Goal: Task Accomplishment & Management: Complete application form

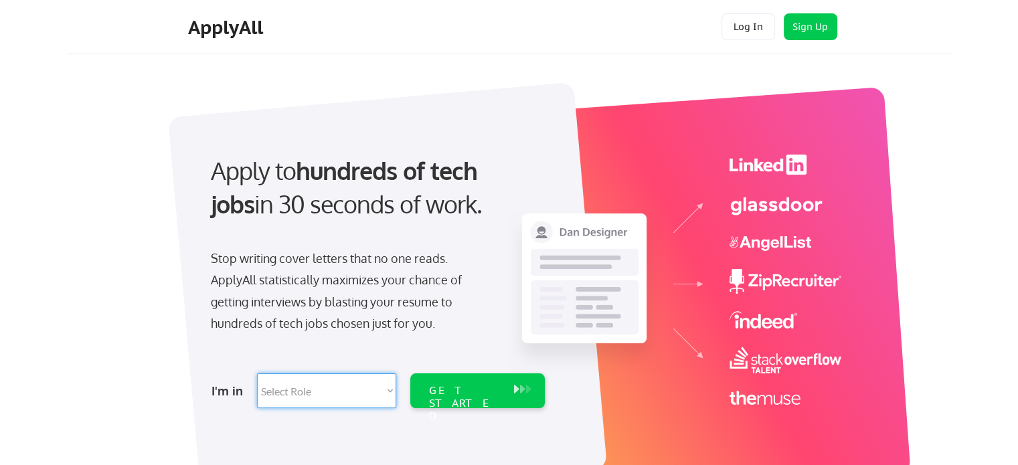
click at [389, 390] on select "Select Role Software Engineering Product Management Customer Success Sales UI/U…" at bounding box center [326, 391] width 139 height 35
select select ""it_security""
click at [257, 374] on select "Select Role Software Engineering Product Management Customer Success Sales UI/U…" at bounding box center [326, 391] width 139 height 35
select select ""it_security""
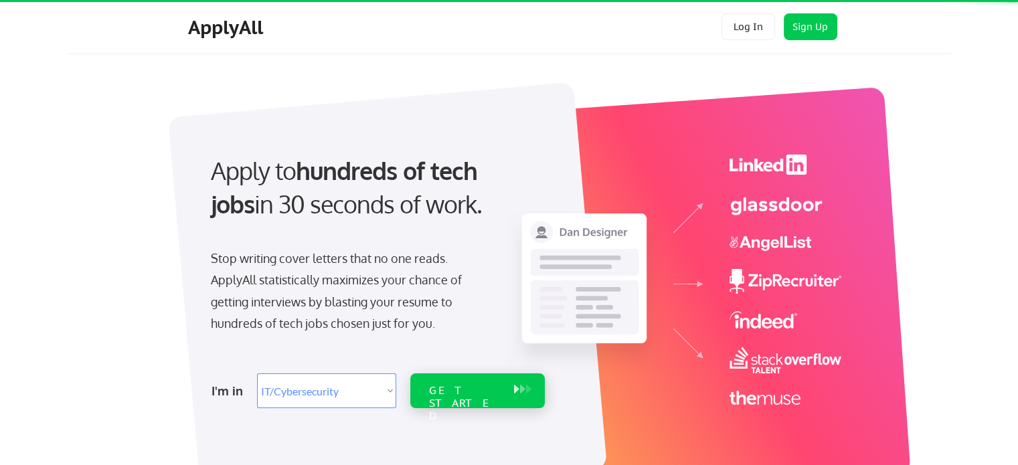
click at [421, 393] on div "GET STARTED" at bounding box center [477, 391] width 135 height 35
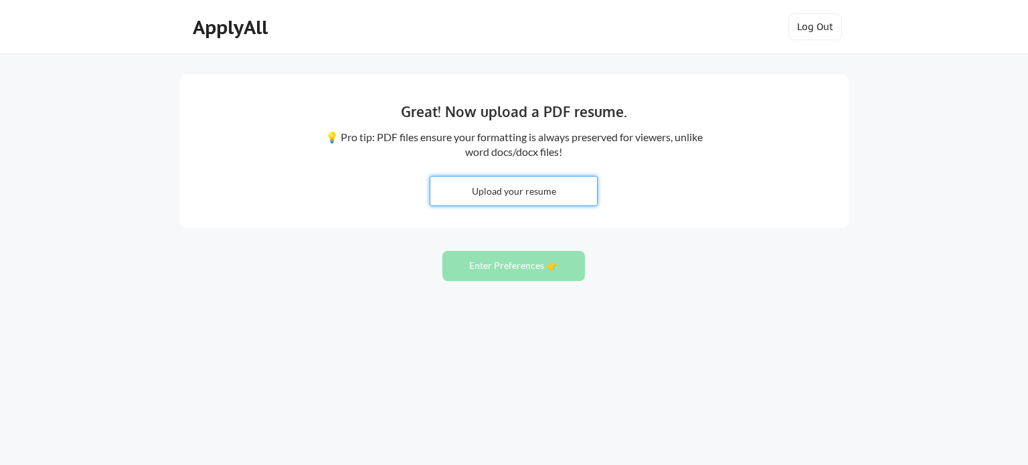
click at [544, 195] on input "file" at bounding box center [513, 191] width 167 height 29
type input "C:\fakepath\AHMADQ Resume.pdf"
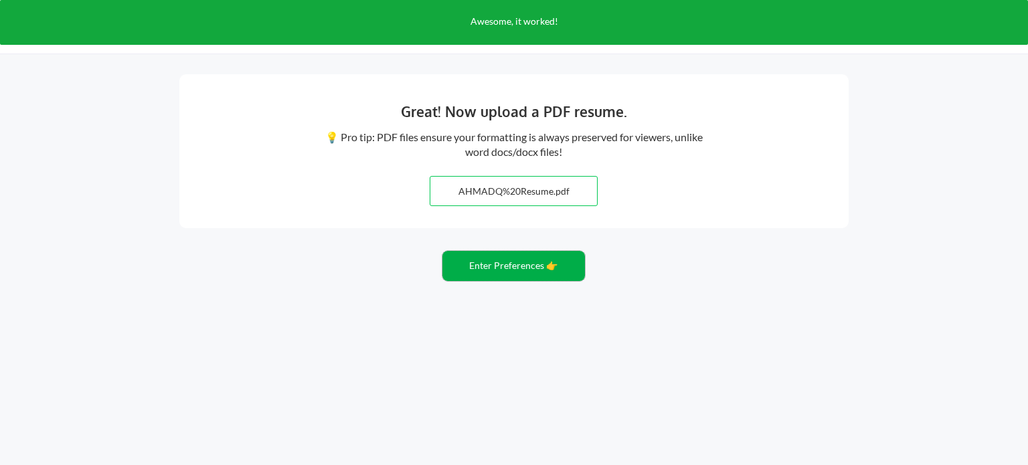
click at [492, 266] on button "Enter Preferences 👉" at bounding box center [513, 266] width 143 height 30
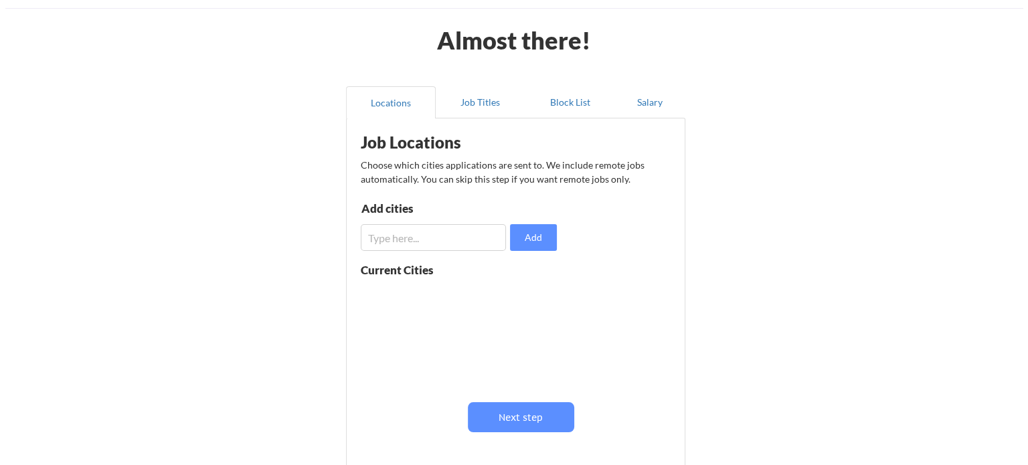
scroll to position [67, 0]
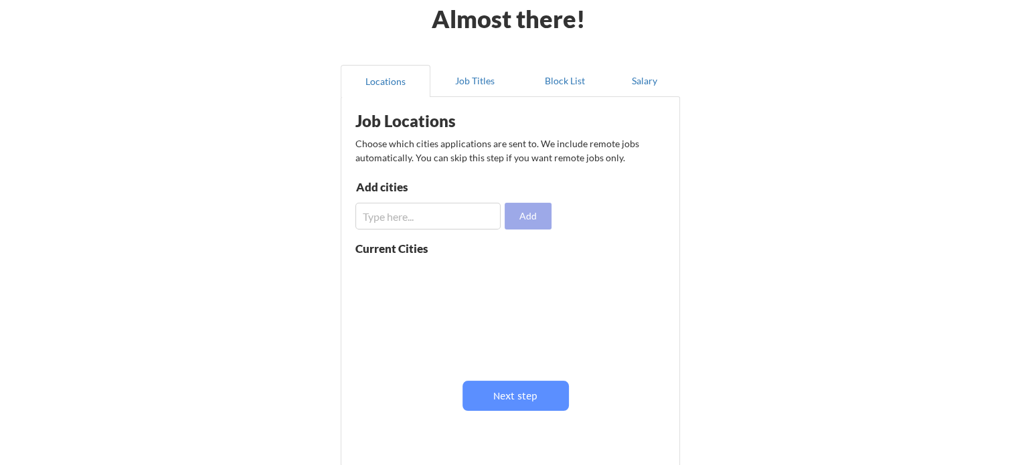
click at [530, 220] on button "Add" at bounding box center [528, 216] width 47 height 27
click at [418, 224] on input "input" at bounding box center [427, 216] width 145 height 27
click at [367, 216] on input "input" at bounding box center [427, 216] width 145 height 27
type input "Mississauga"
click at [527, 225] on button "Add" at bounding box center [528, 216] width 47 height 27
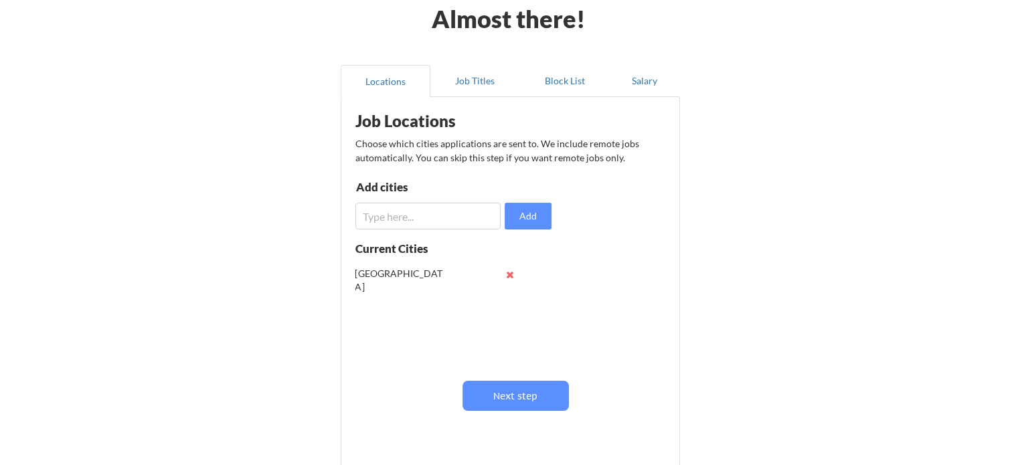
click at [384, 213] on input "input" at bounding box center [427, 216] width 145 height 27
type input "Toronto"
click at [516, 216] on button "Add" at bounding box center [528, 216] width 47 height 27
click at [458, 210] on input "input" at bounding box center [427, 216] width 145 height 27
type input "Oakville"
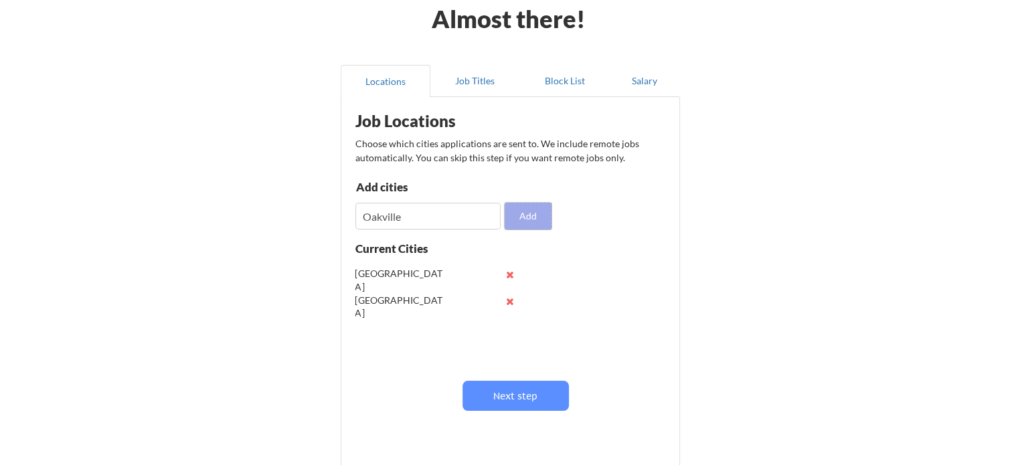
click at [534, 216] on button "Add" at bounding box center [528, 216] width 47 height 27
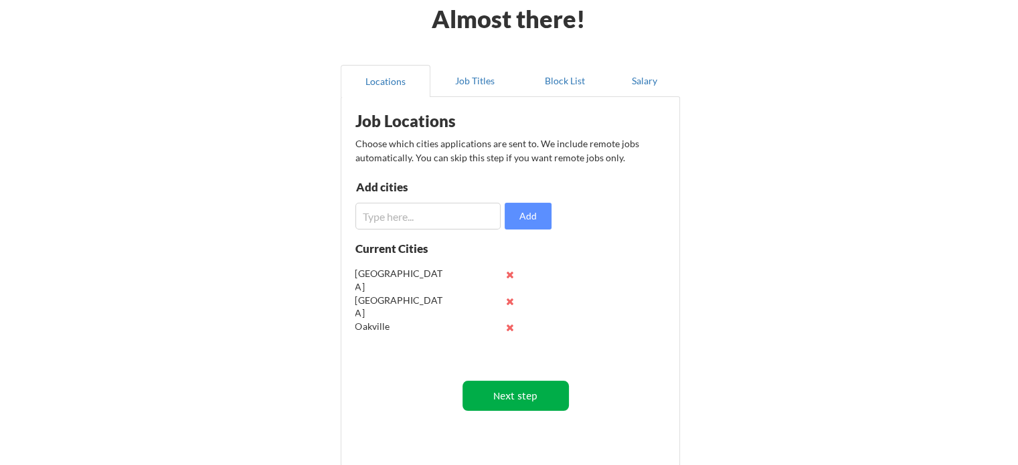
click at [509, 390] on button "Next step" at bounding box center [516, 396] width 106 height 30
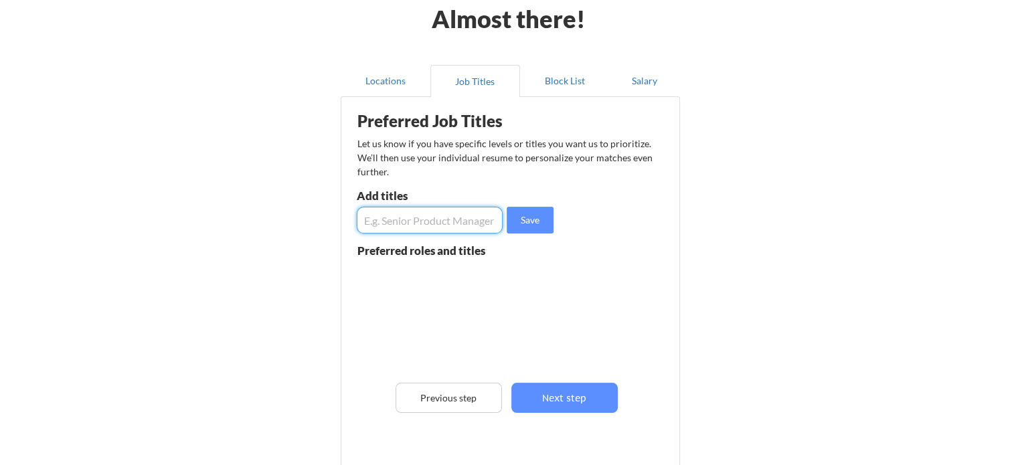
click at [386, 218] on input "input" at bounding box center [430, 220] width 146 height 27
type input "Cyber Security Specialist"
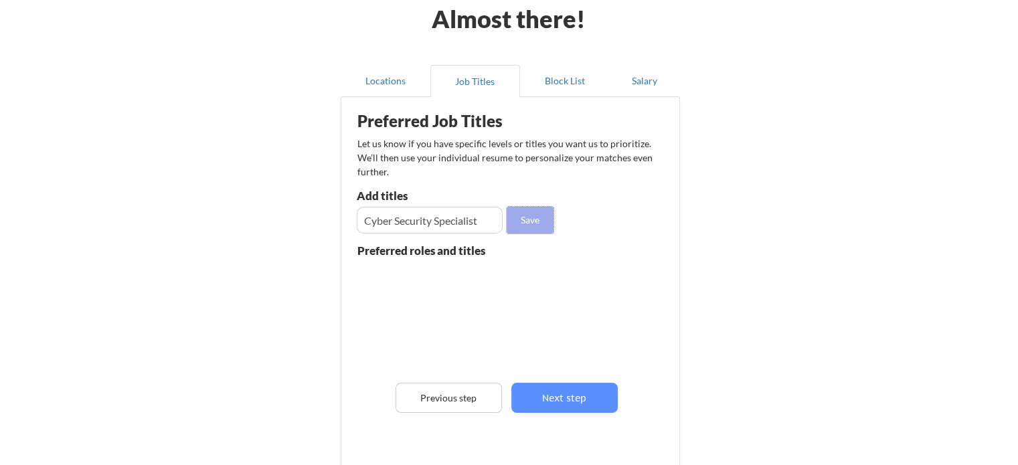
click at [521, 214] on button "Save" at bounding box center [530, 220] width 47 height 27
click at [449, 216] on input "input" at bounding box center [430, 220] width 146 height 27
type input "Cyber Security Analyst"
click at [534, 214] on button "Save" at bounding box center [530, 220] width 47 height 27
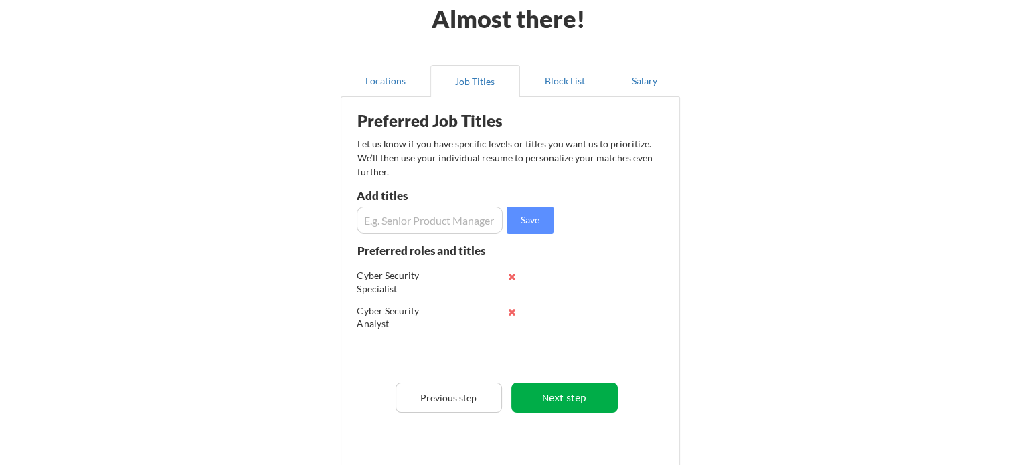
click at [546, 398] on button "Next step" at bounding box center [564, 398] width 106 height 30
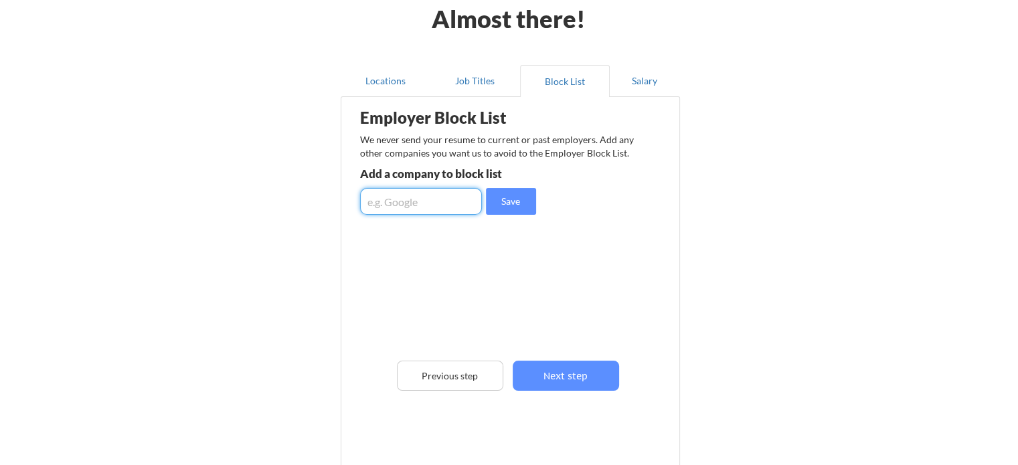
click at [387, 201] on input "input" at bounding box center [421, 201] width 122 height 27
click at [374, 200] on input "input" at bounding box center [421, 201] width 122 height 27
type input "Canada Goose"
click at [506, 202] on button "Save" at bounding box center [511, 201] width 50 height 27
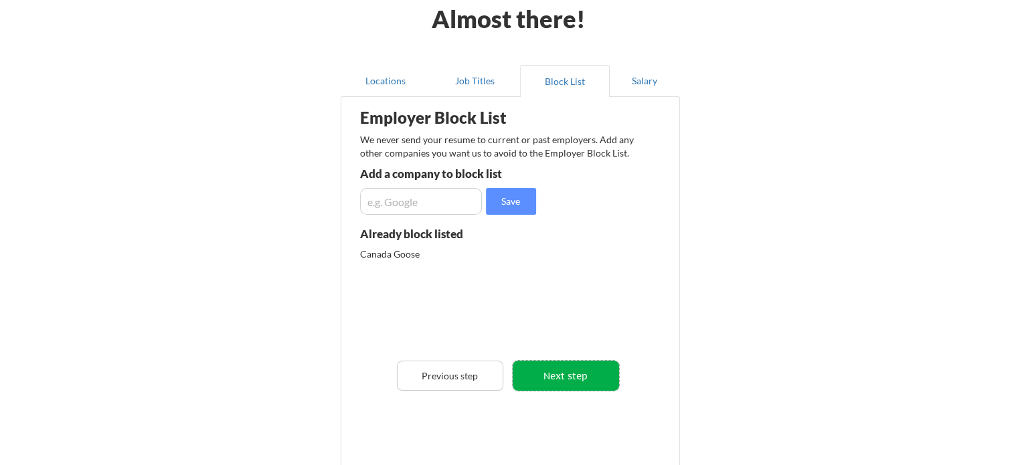
click at [554, 374] on button "Next step" at bounding box center [566, 376] width 106 height 30
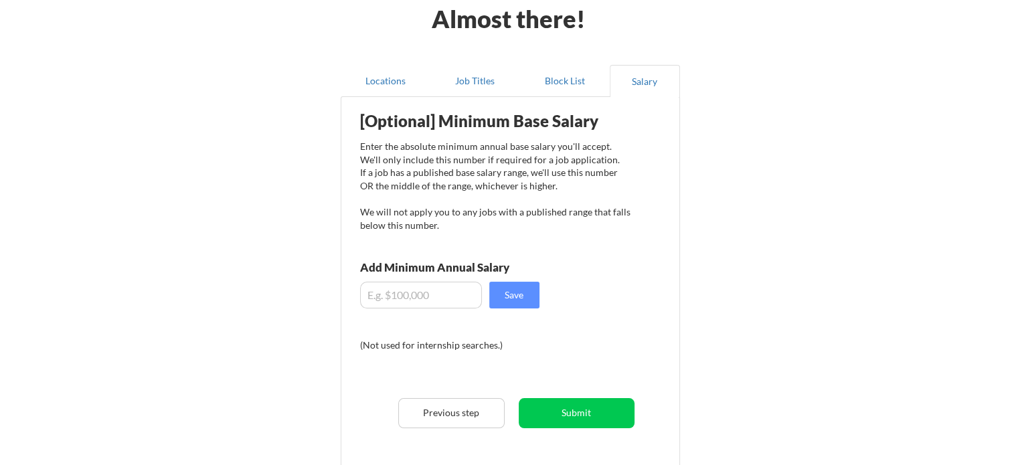
click at [403, 301] on input "input" at bounding box center [421, 295] width 122 height 27
type input "$8"
type input "$7"
click at [449, 298] on input "input" at bounding box center [421, 295] width 122 height 27
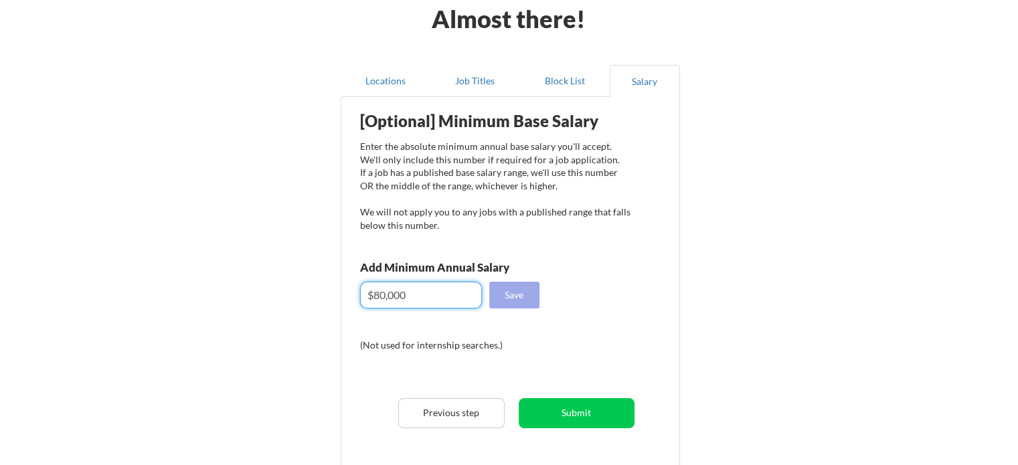
type input "$80,000"
click at [503, 298] on button "Save" at bounding box center [514, 295] width 50 height 27
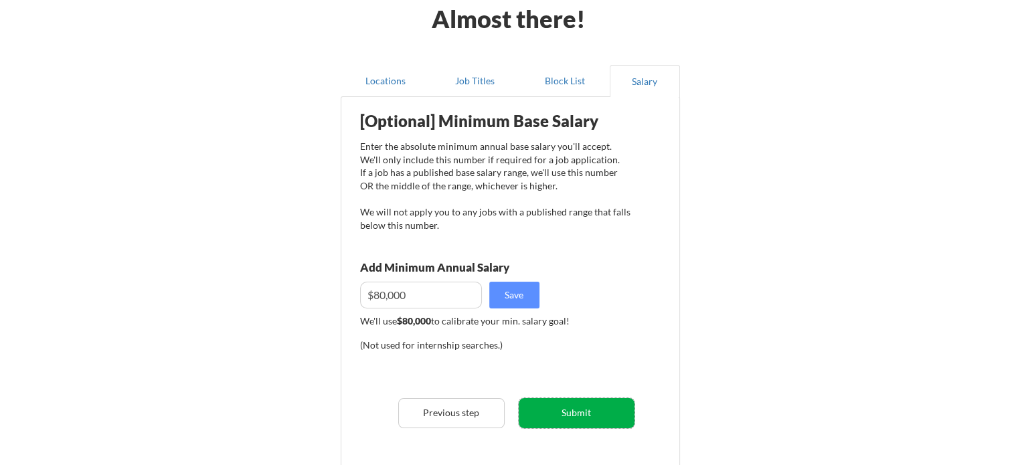
click at [563, 414] on button "Submit" at bounding box center [577, 413] width 116 height 30
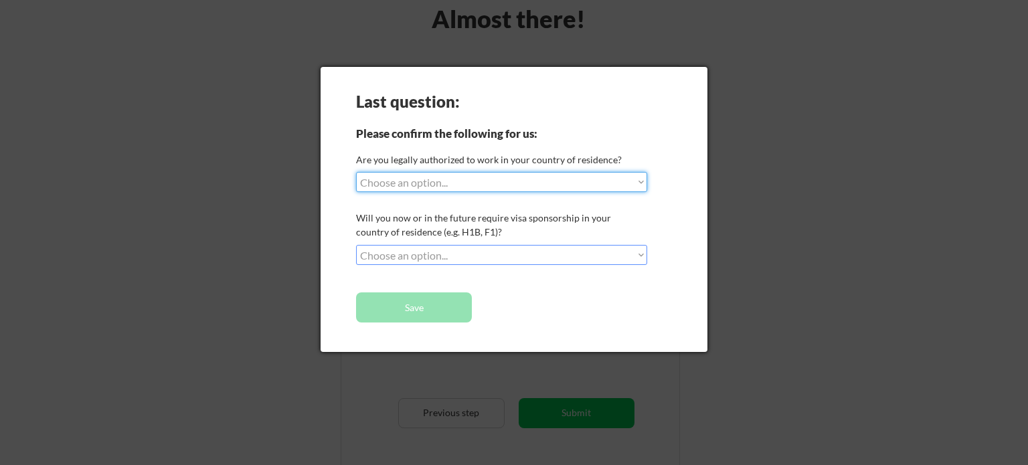
click at [639, 176] on select "Choose an option... Yes, I am a US Citizen Yes, I am a Canadian Citizen Yes, I …" at bounding box center [501, 182] width 291 height 20
select select ""yes__i_am_a_canadian_citizen""
click at [356, 172] on select "Choose an option... Yes, I am a US Citizen Yes, I am a Canadian Citizen Yes, I …" at bounding box center [501, 182] width 291 height 20
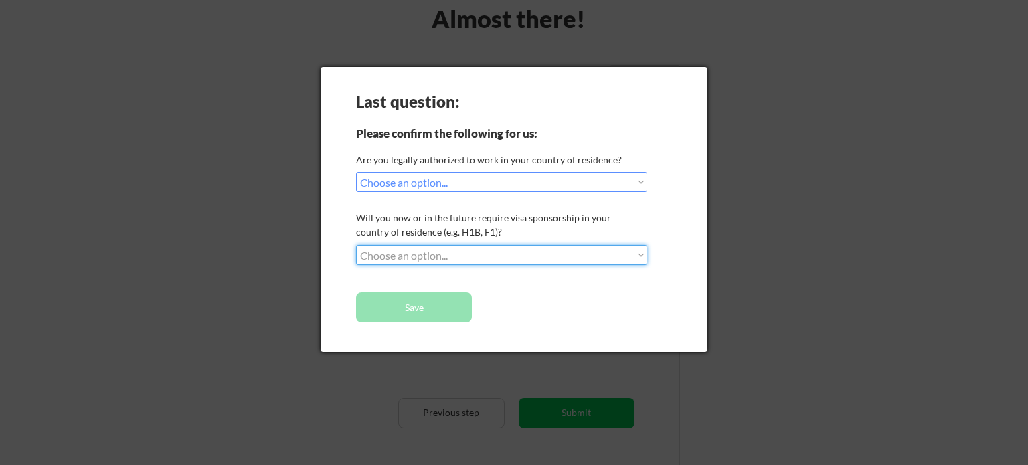
click at [637, 255] on select "Choose an option... No, I will not need sponsorship Yes, I will need sponsorship" at bounding box center [501, 255] width 291 height 20
select select ""no__i_will_not_need_sponsorship""
click at [356, 245] on select "Choose an option... No, I will not need sponsorship Yes, I will need sponsorship" at bounding box center [501, 255] width 291 height 20
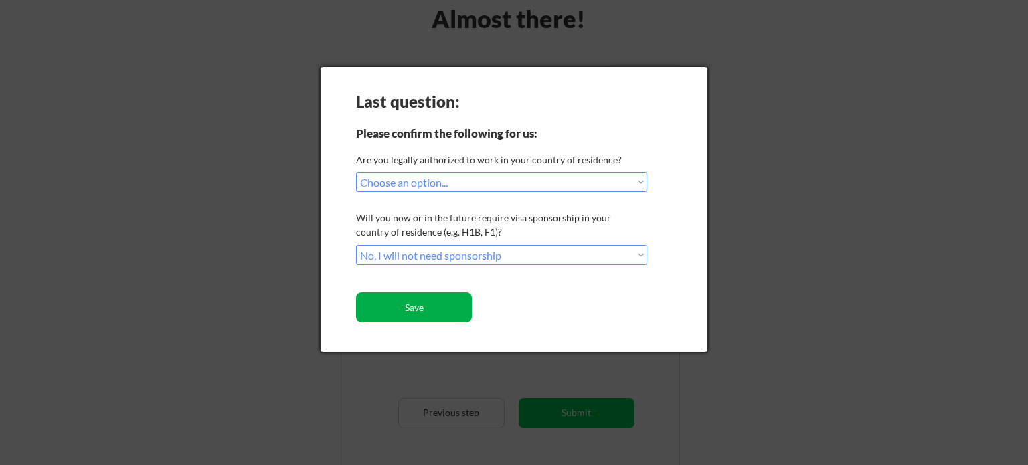
click at [431, 305] on button "Save" at bounding box center [414, 308] width 116 height 30
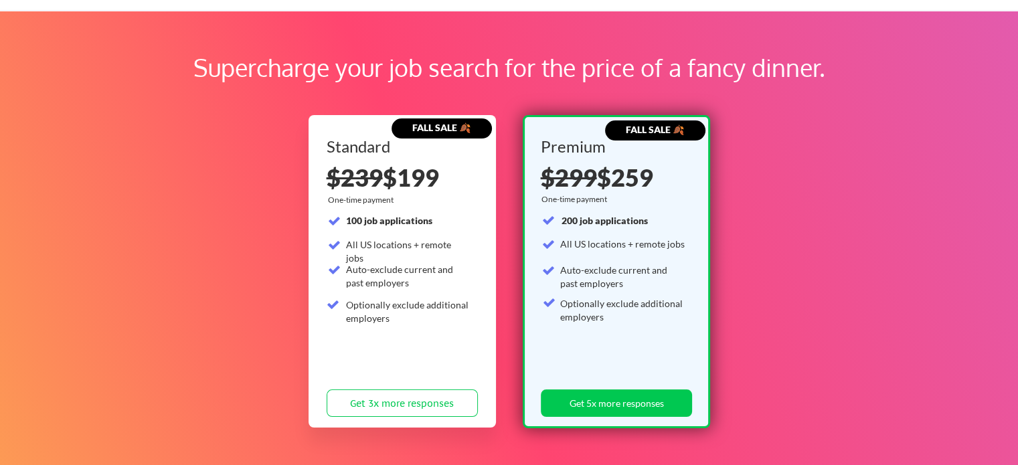
scroll to position [67, 0]
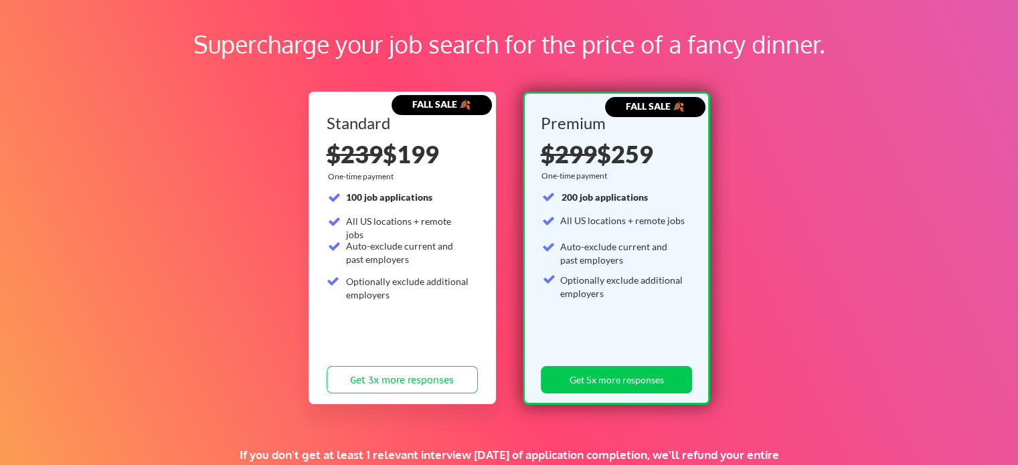
click at [228, 135] on div "Supercharge your job search for the price of a fancy dinner. FALL SALE 🍂 Standa…" at bounding box center [509, 353] width 1018 height 732
